Goal: Task Accomplishment & Management: Manage account settings

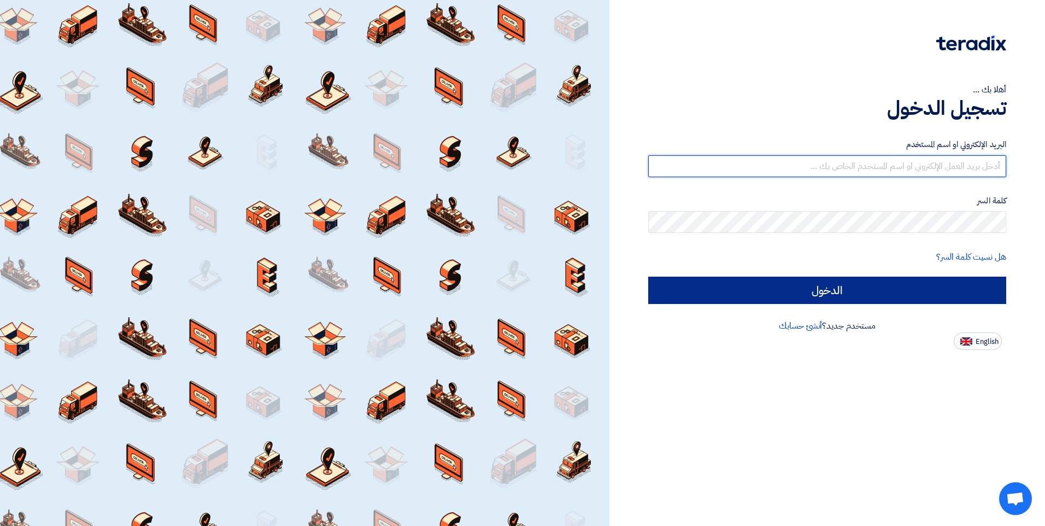
type input "[EMAIL_ADDRESS][DOMAIN_NAME]"
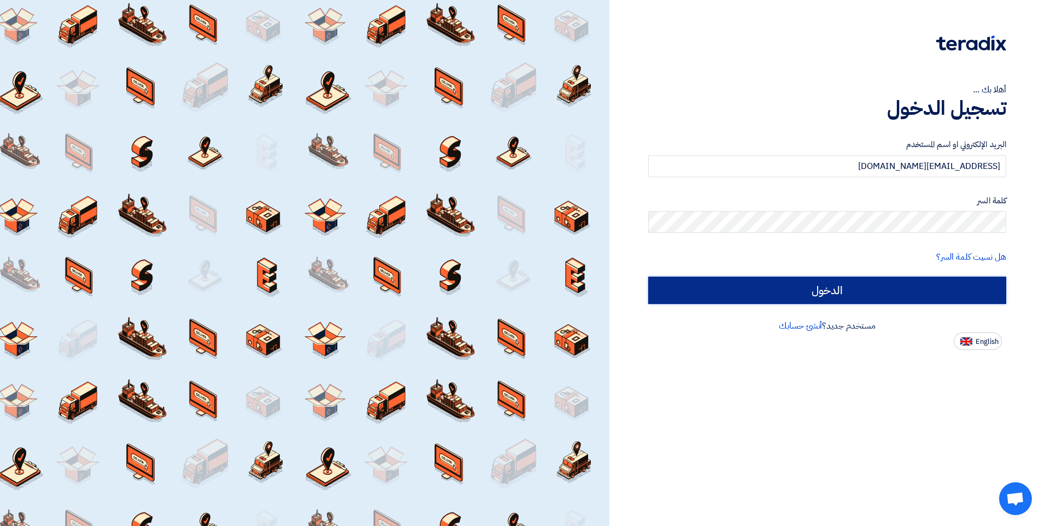
click at [828, 292] on input "الدخول" at bounding box center [827, 290] width 358 height 27
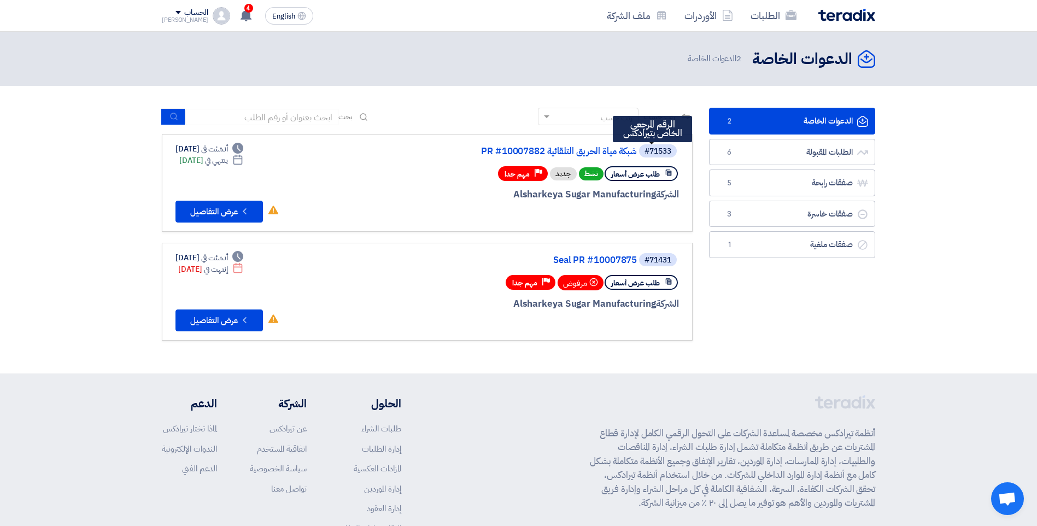
click at [653, 149] on div "#71533" at bounding box center [657, 152] width 27 height 8
click at [567, 151] on link "شبكة مياة الحريق التلقائية PR #10007882" at bounding box center [527, 151] width 219 height 10
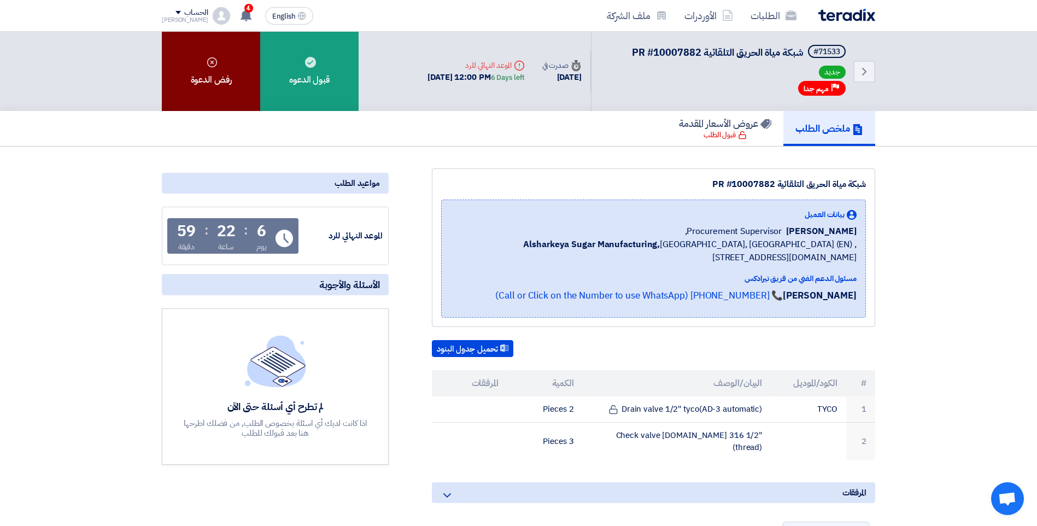
click at [212, 90] on div "رفض الدعوة" at bounding box center [211, 71] width 98 height 79
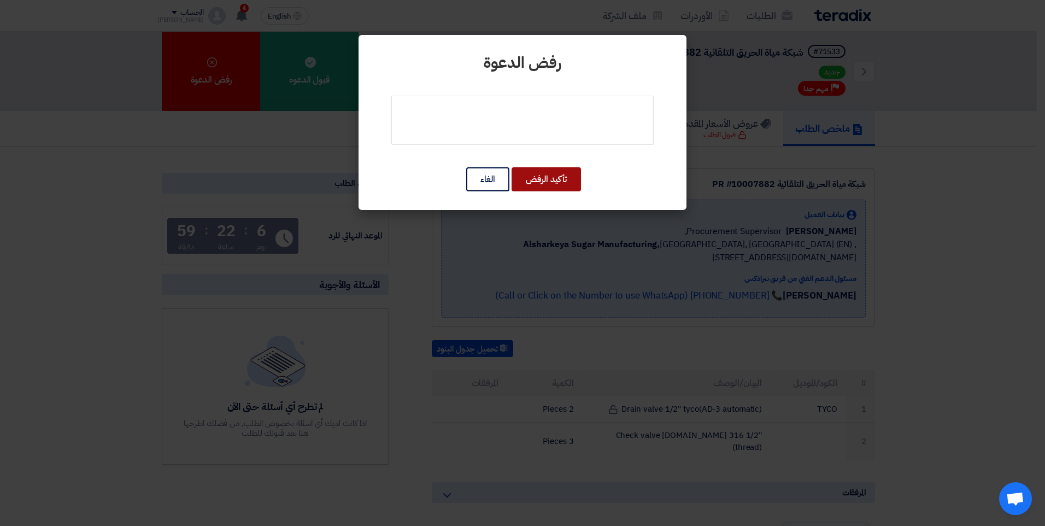
click at [564, 178] on button "تأكيد الرفض" at bounding box center [545, 179] width 69 height 24
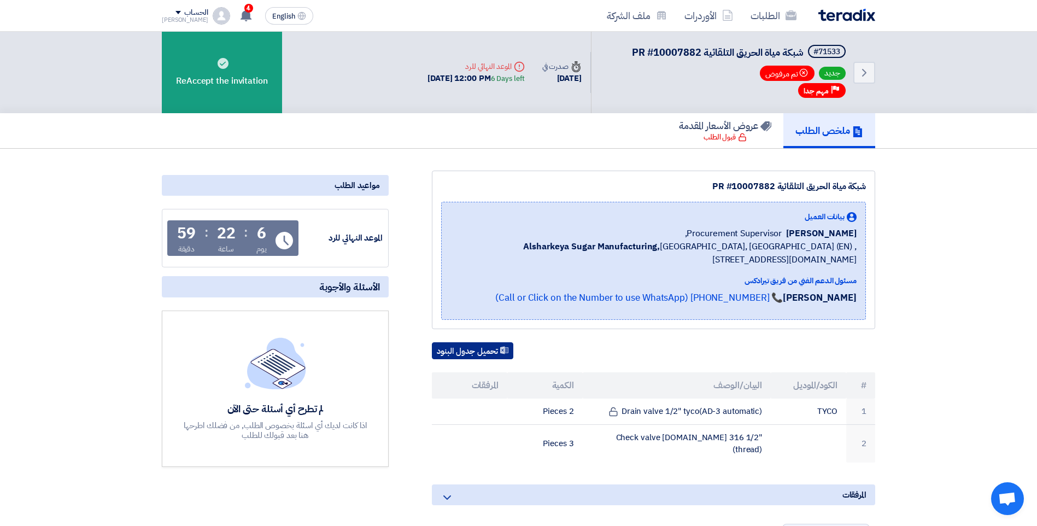
click at [467, 351] on button "تحميل جدول البنود" at bounding box center [472, 350] width 81 height 17
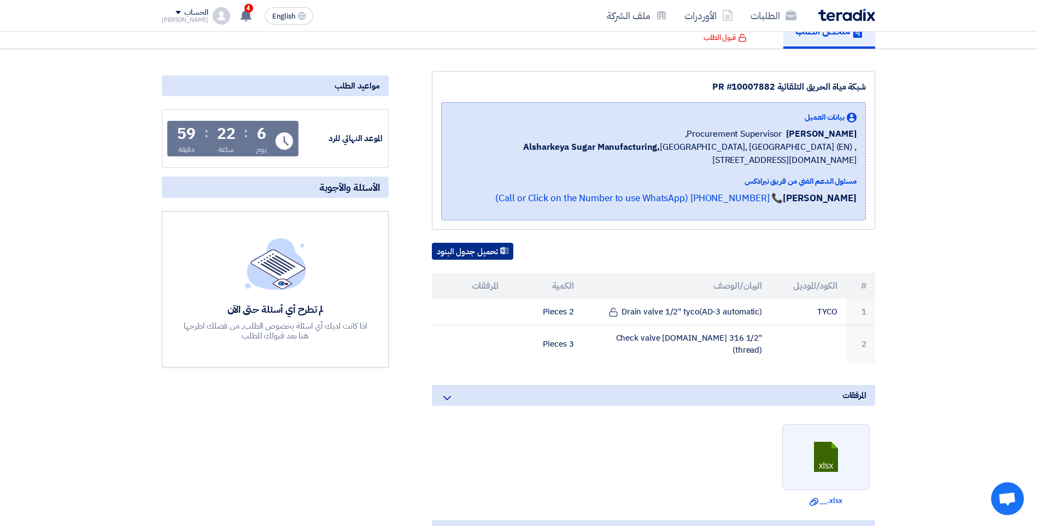
scroll to position [55, 0]
